Goal: Download file/media

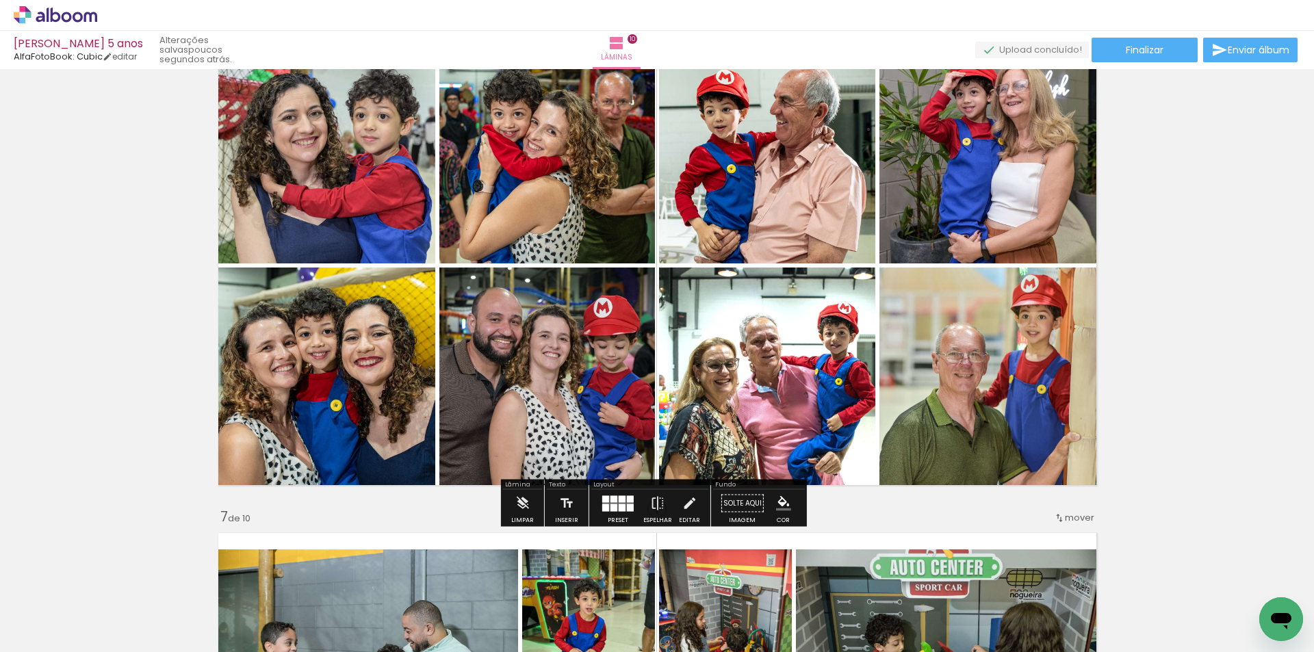
click at [49, 641] on span "Adicionar Fotos" at bounding box center [48, 633] width 41 height 15
click at [0, 0] on input "file" at bounding box center [0, 0] width 0 height 0
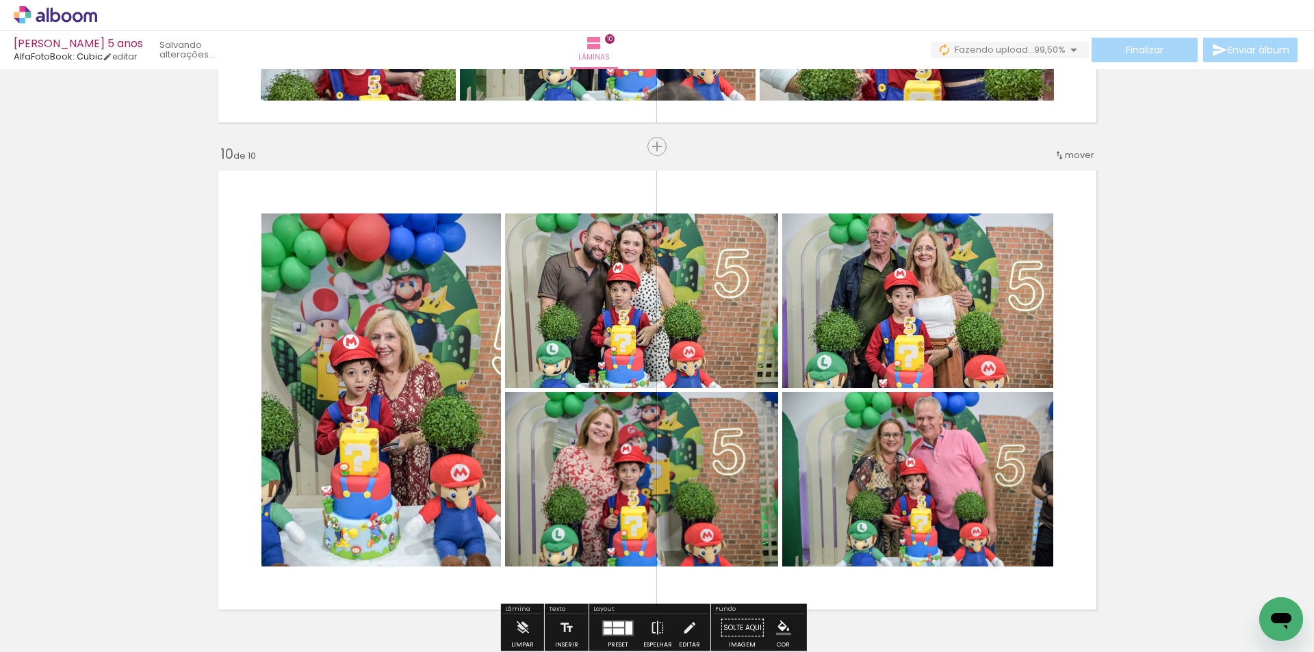
scroll to position [4286, 0]
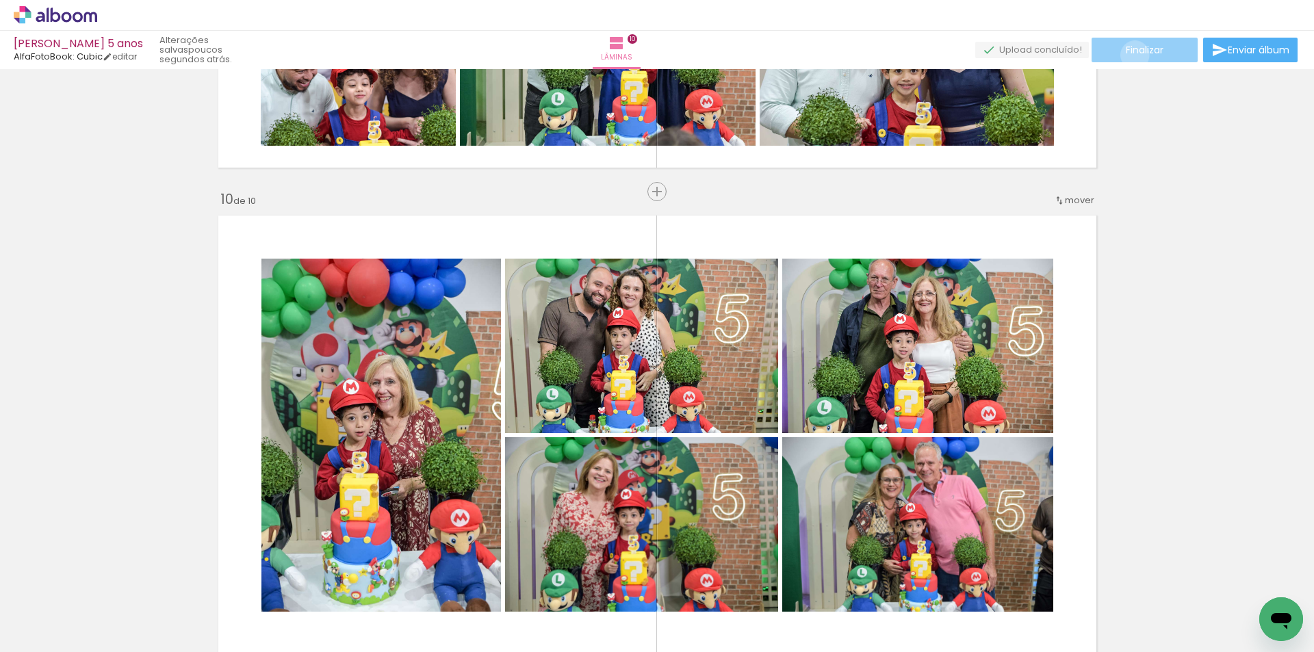
click at [1130, 55] on span "Finalizar" at bounding box center [1145, 50] width 38 height 10
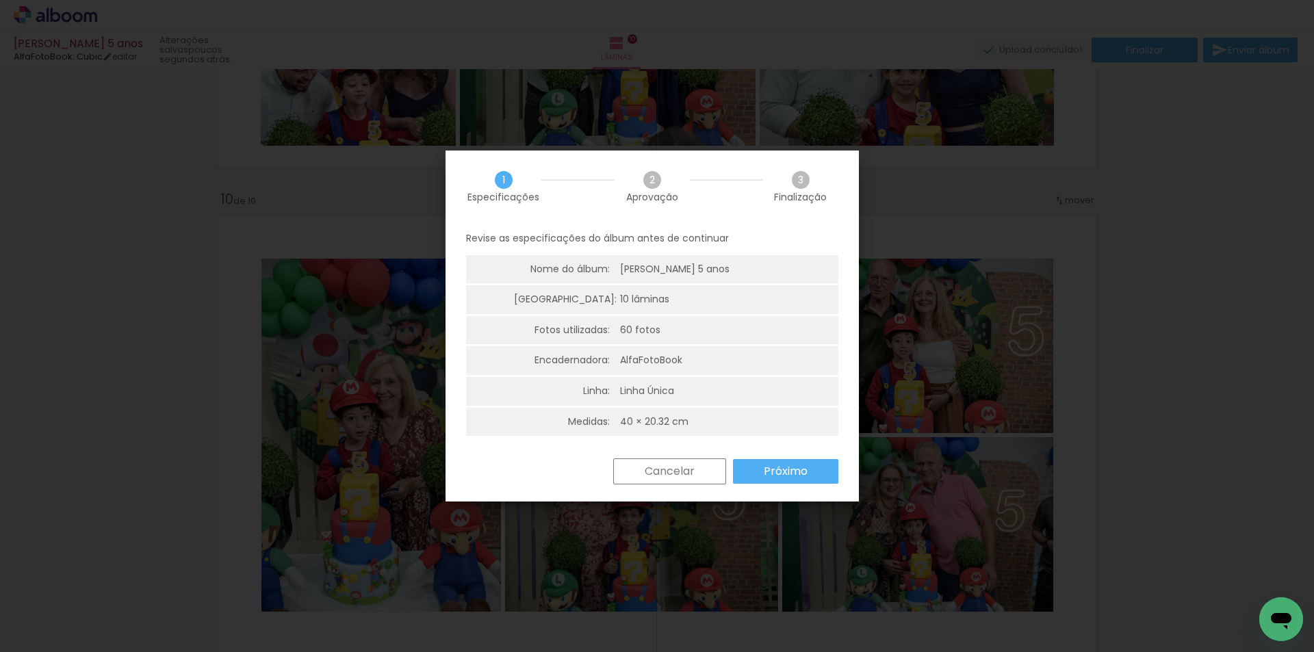
click at [0, 0] on slot "Próximo" at bounding box center [0, 0] width 0 height 0
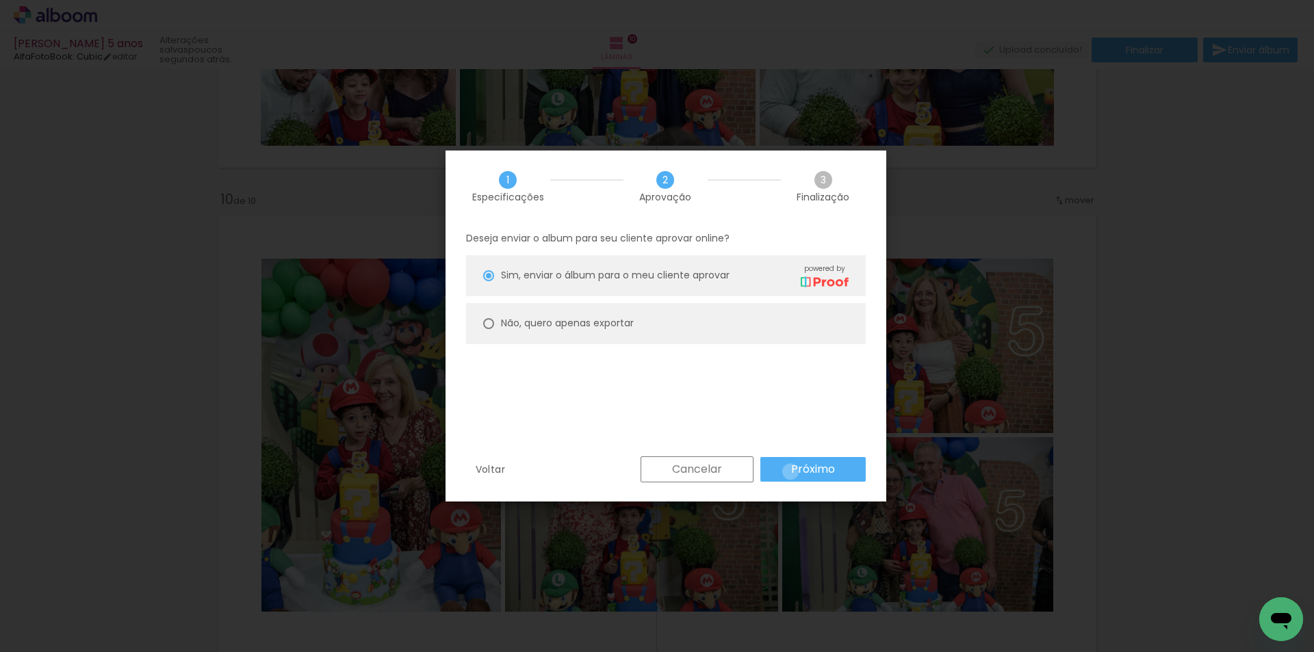
click at [790, 472] on paper-button "Próximo" at bounding box center [812, 469] width 105 height 25
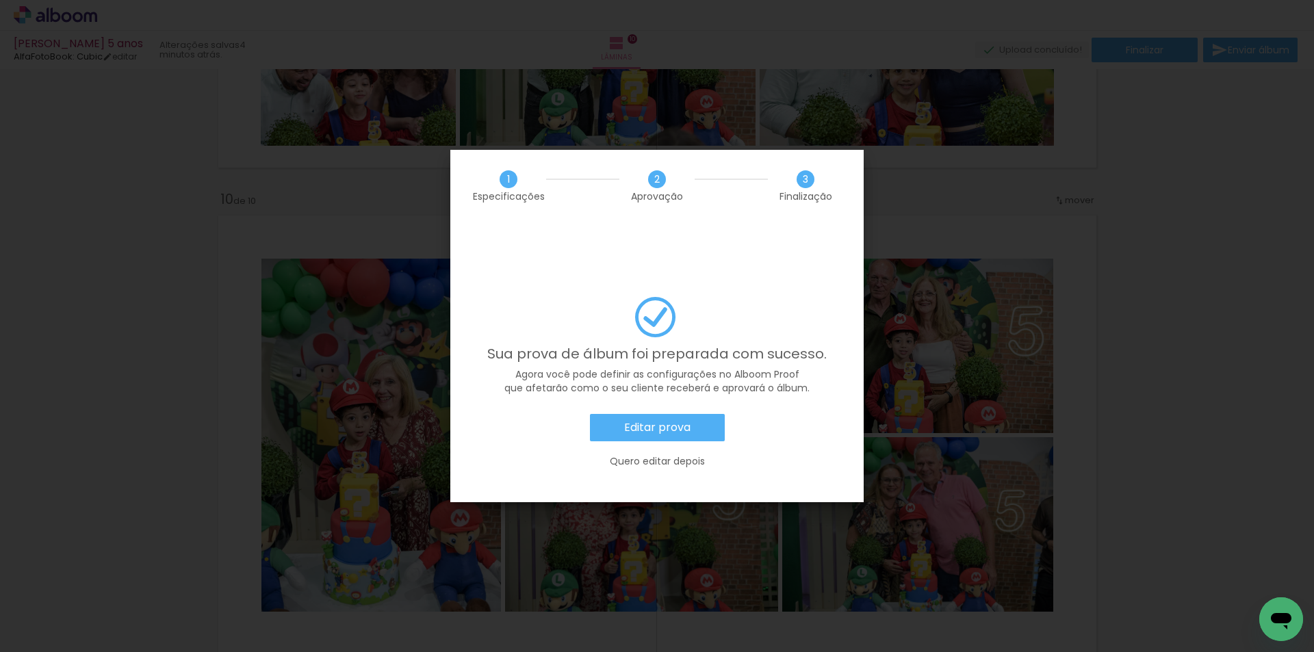
click at [0, 0] on slot "Editar prova" at bounding box center [0, 0] width 0 height 0
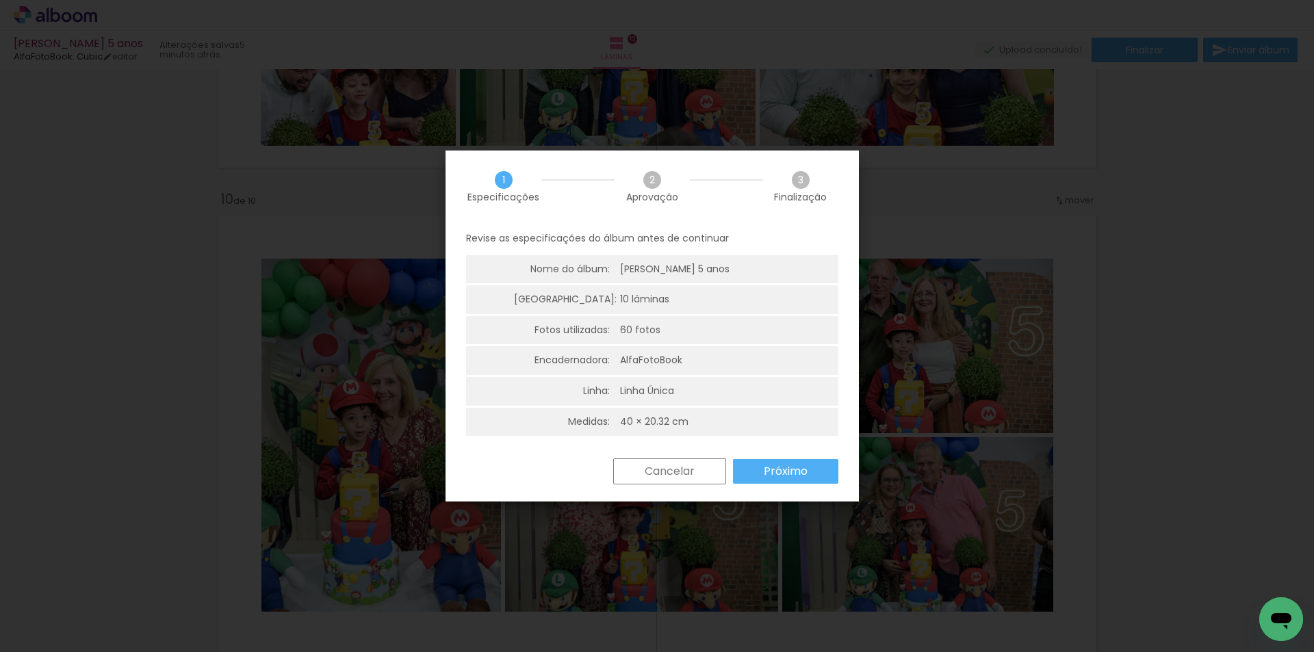
click at [0, 0] on slot "Próximo" at bounding box center [0, 0] width 0 height 0
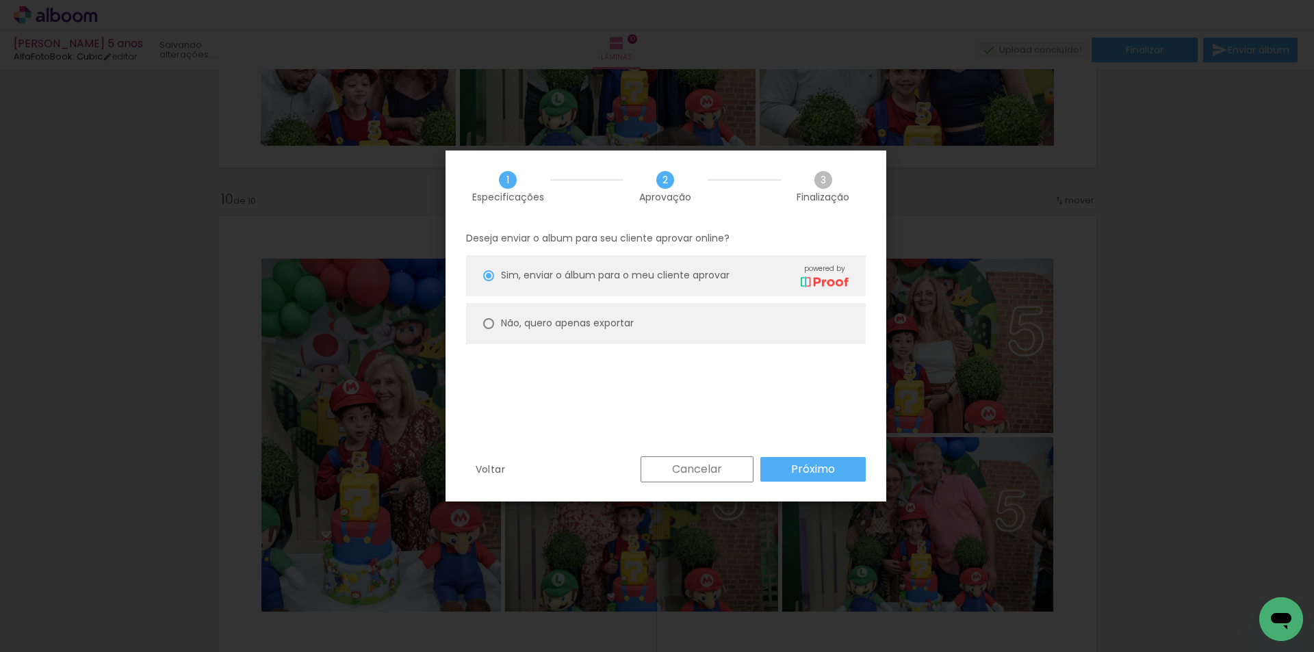
click at [0, 0] on slot "Não, quero apenas exportar" at bounding box center [0, 0] width 0 height 0
type paper-radio-button "on"
click at [0, 0] on slot "Próximo" at bounding box center [0, 0] width 0 height 0
type input "Alta, 300 DPI"
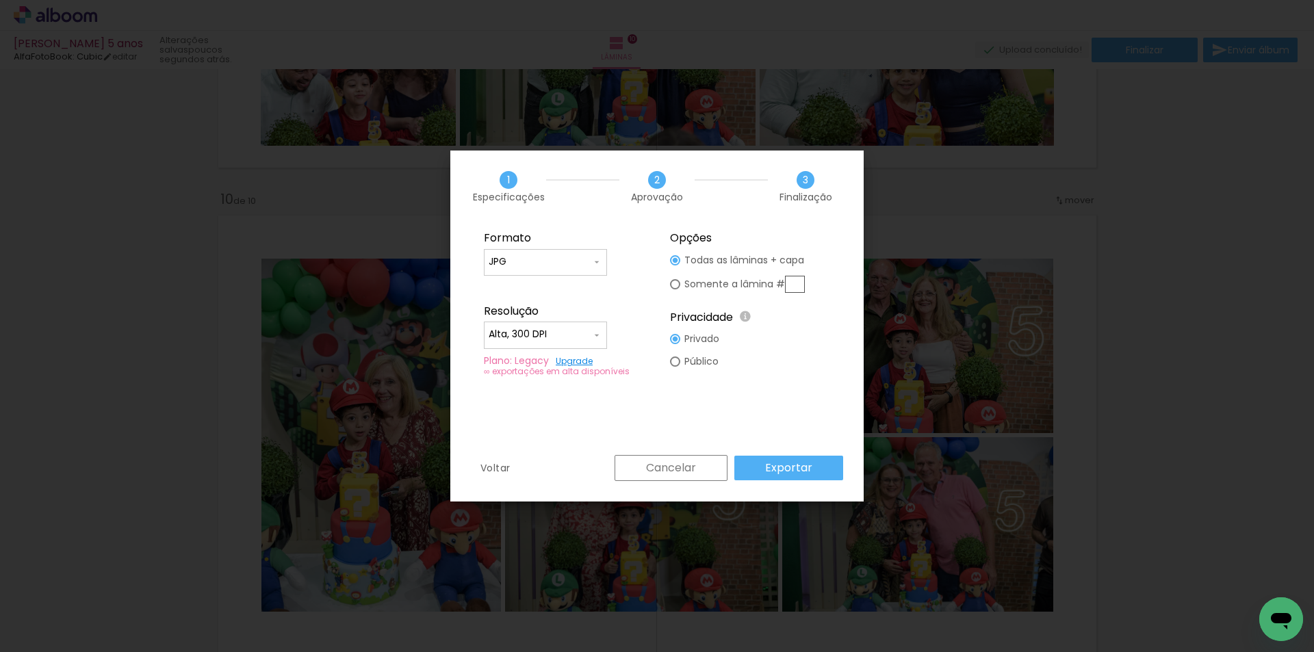
click at [832, 468] on paper-button "Exportar" at bounding box center [788, 468] width 109 height 25
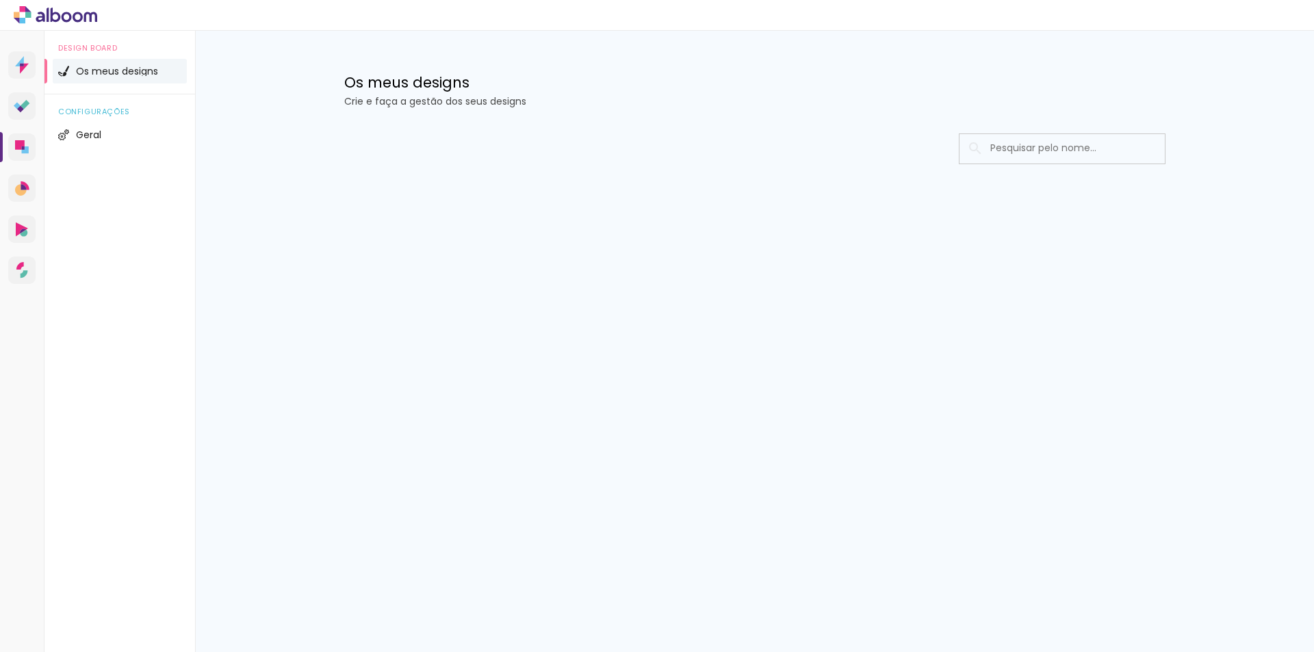
type input "Todas as fotos"
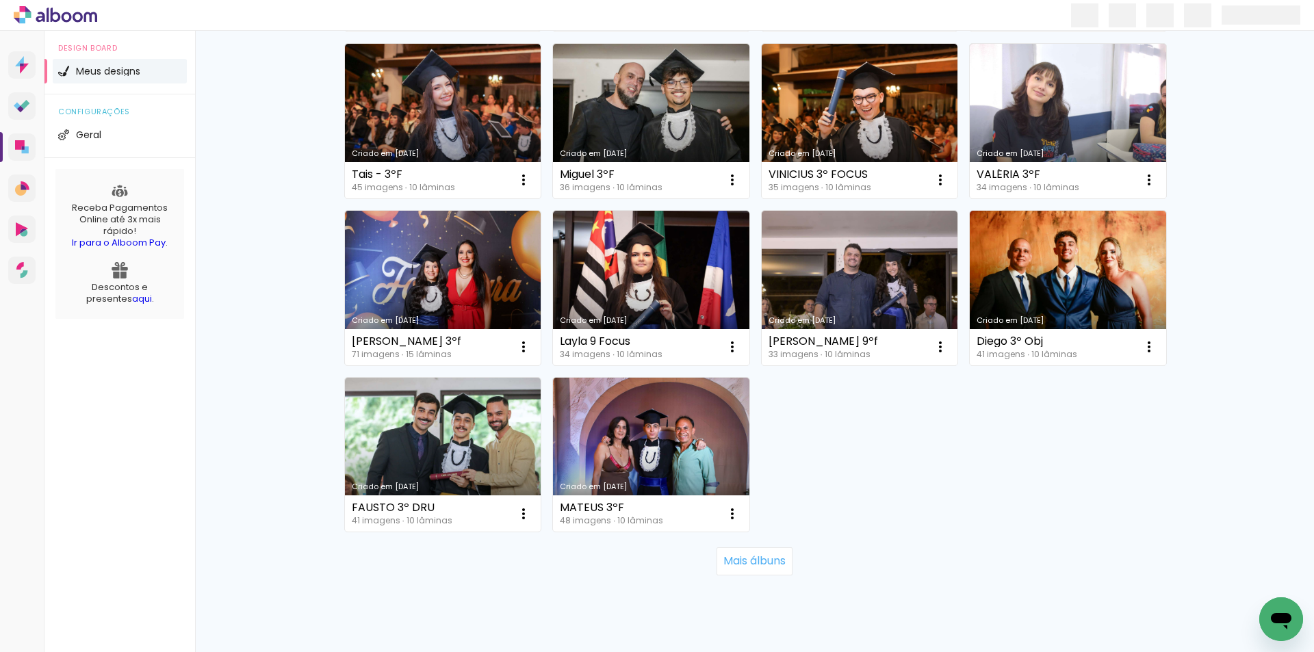
scroll to position [821, 0]
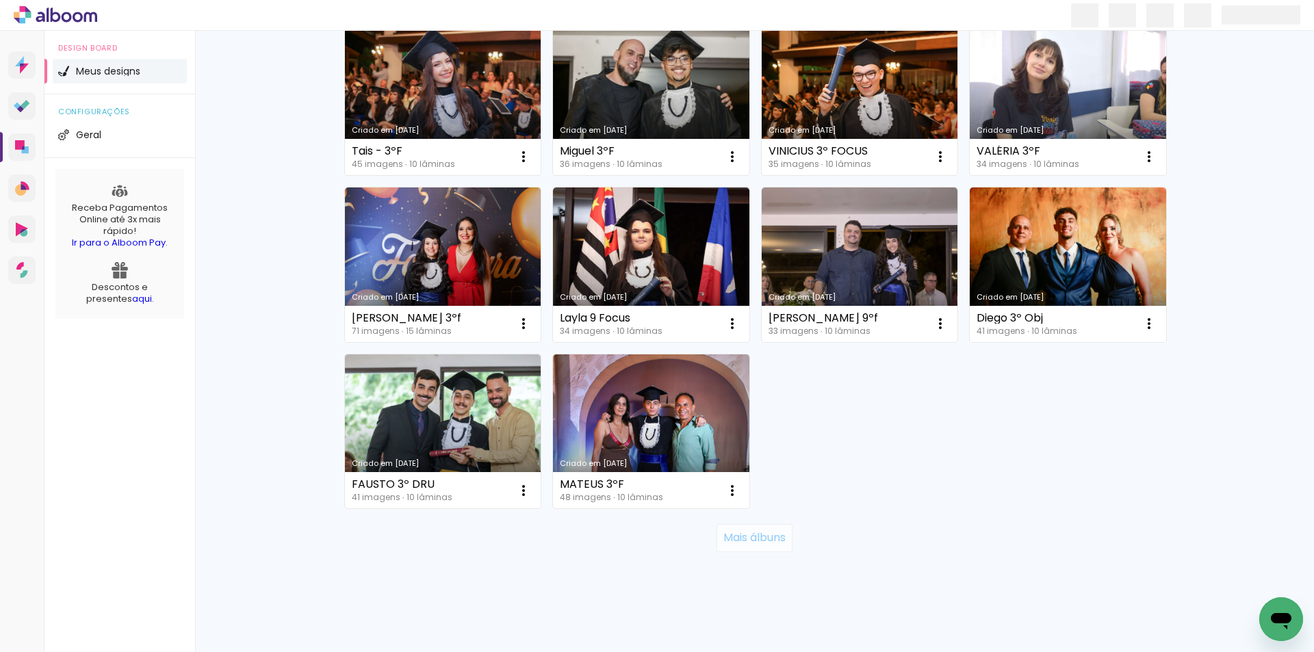
click at [0, 0] on slot "Mais álbuns" at bounding box center [0, 0] width 0 height 0
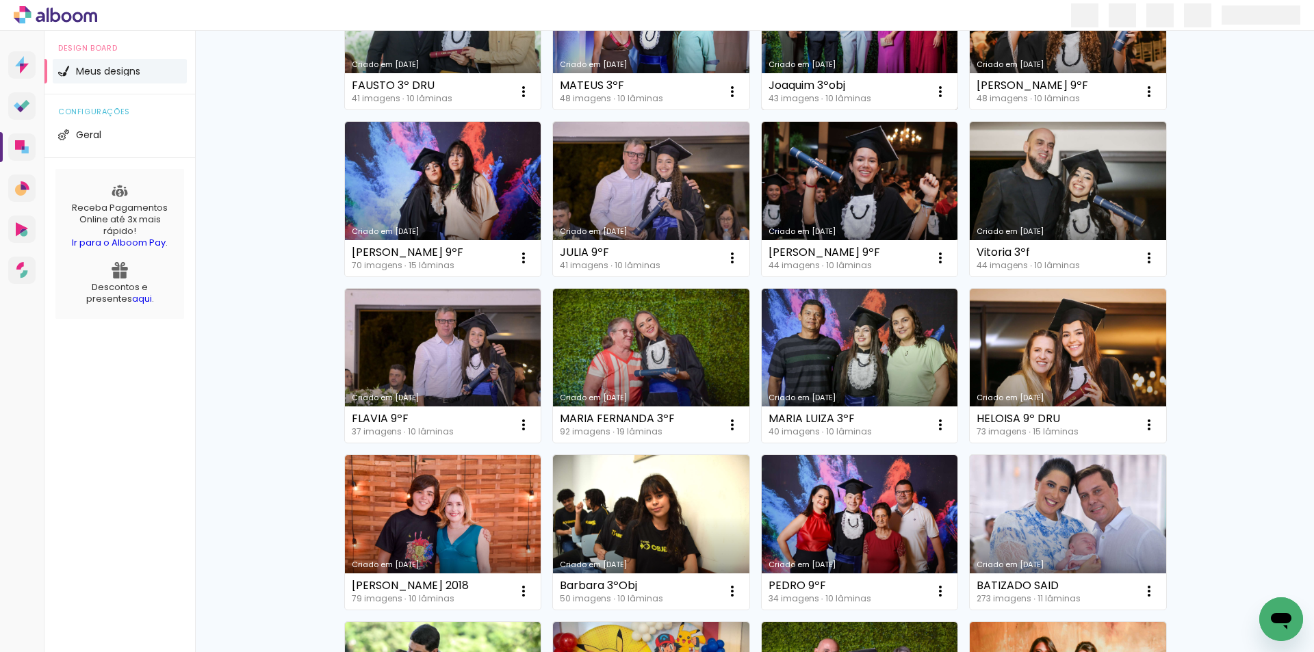
scroll to position [1300, 0]
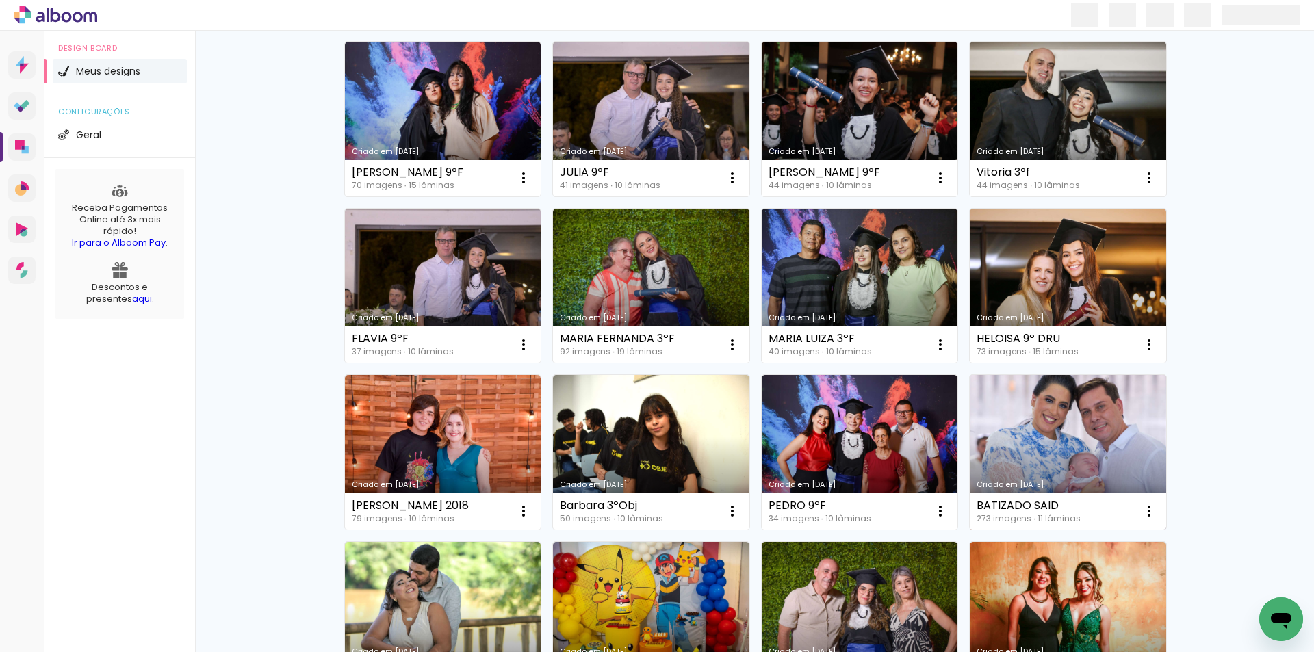
click at [1003, 440] on link "Criado em [DATE]" at bounding box center [1068, 452] width 196 height 155
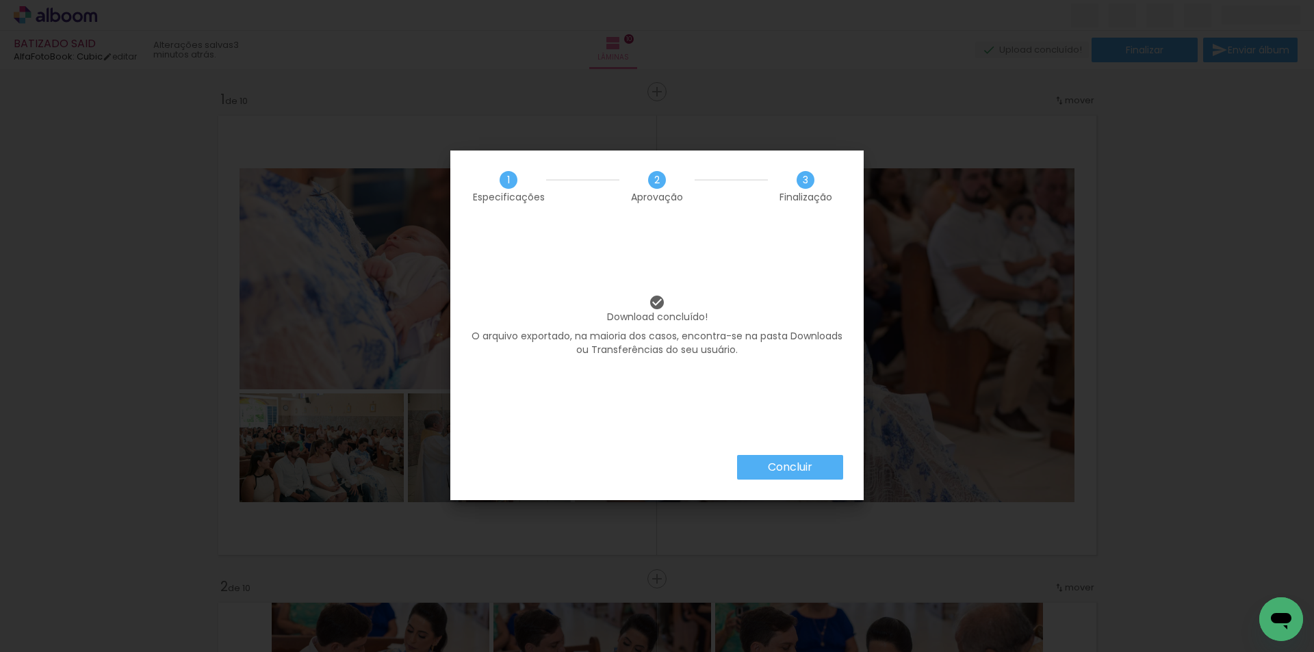
click at [0, 0] on slot "Concluir" at bounding box center [0, 0] width 0 height 0
